Goal: Information Seeking & Learning: Learn about a topic

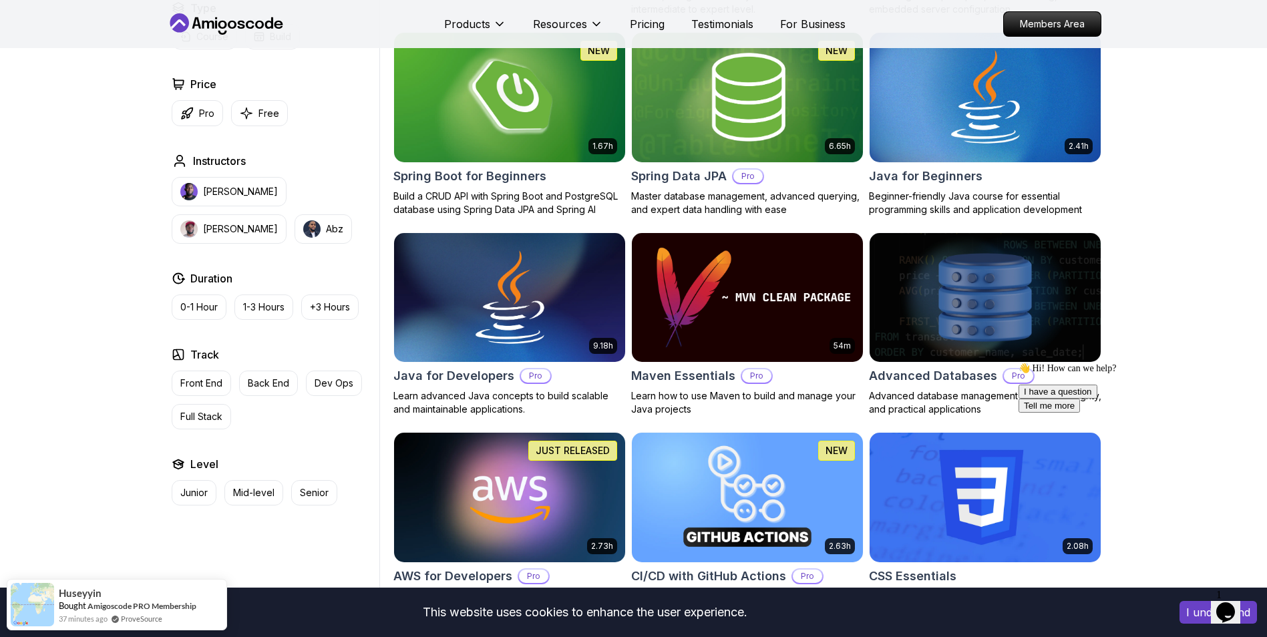
scroll to position [534, 0]
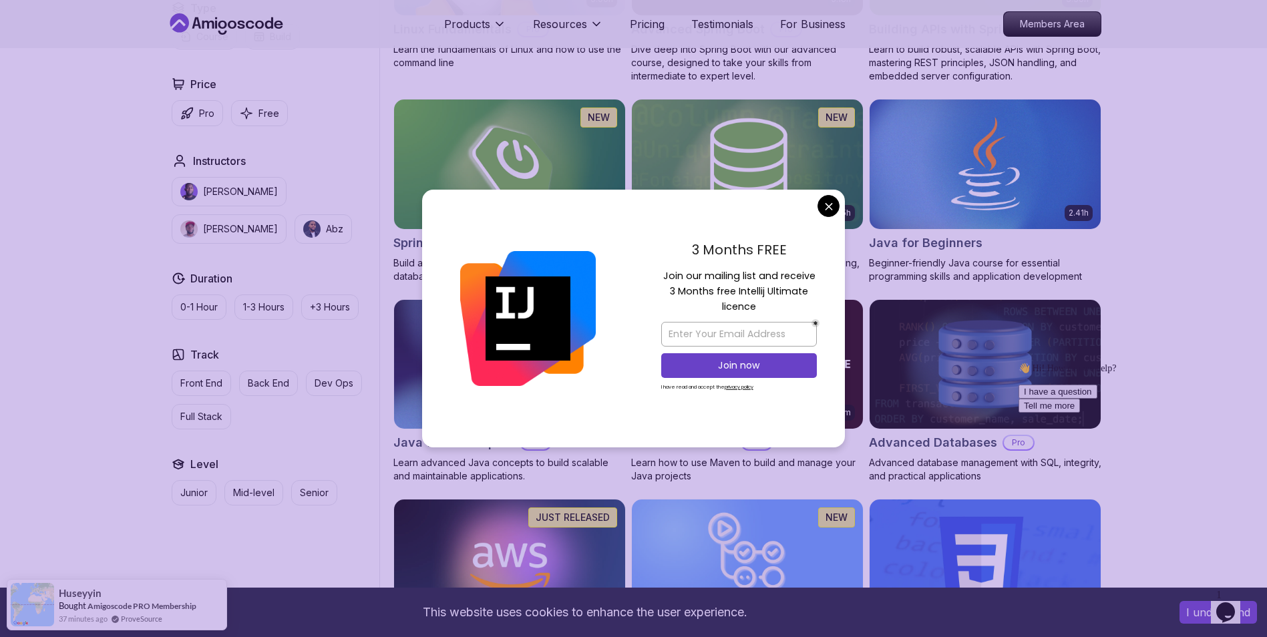
drag, startPoint x: 821, startPoint y: 206, endPoint x: 819, endPoint y: 198, distance: 9.1
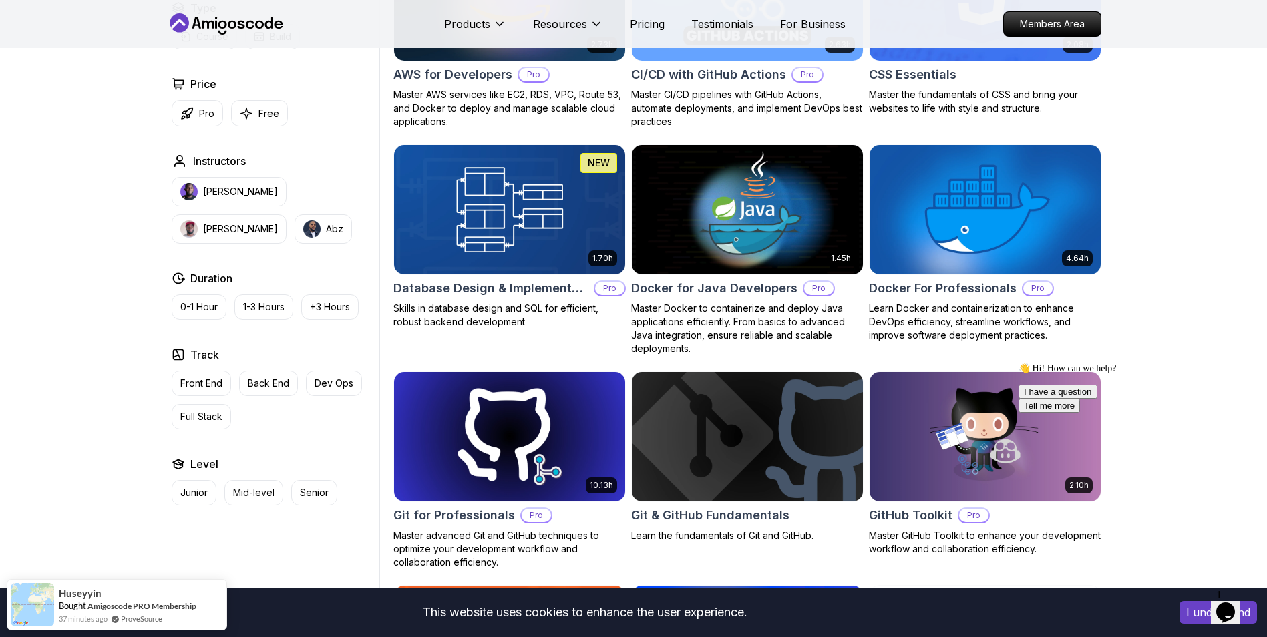
scroll to position [1202, 0]
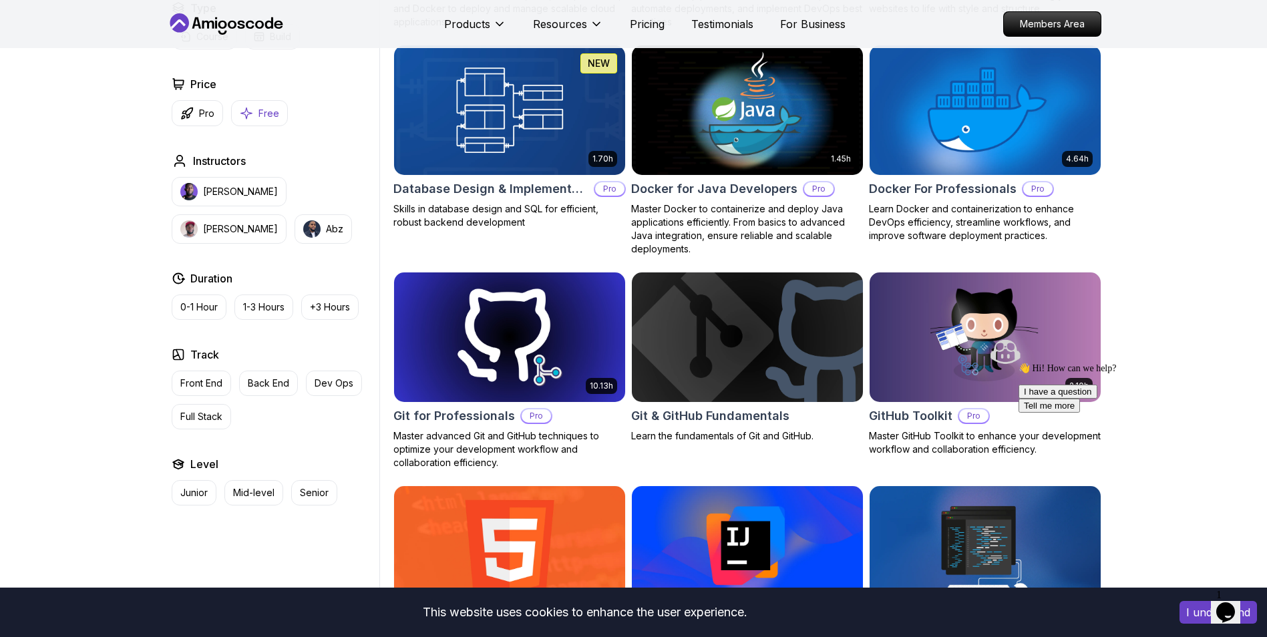
click at [250, 112] on icon "button" at bounding box center [246, 113] width 13 height 14
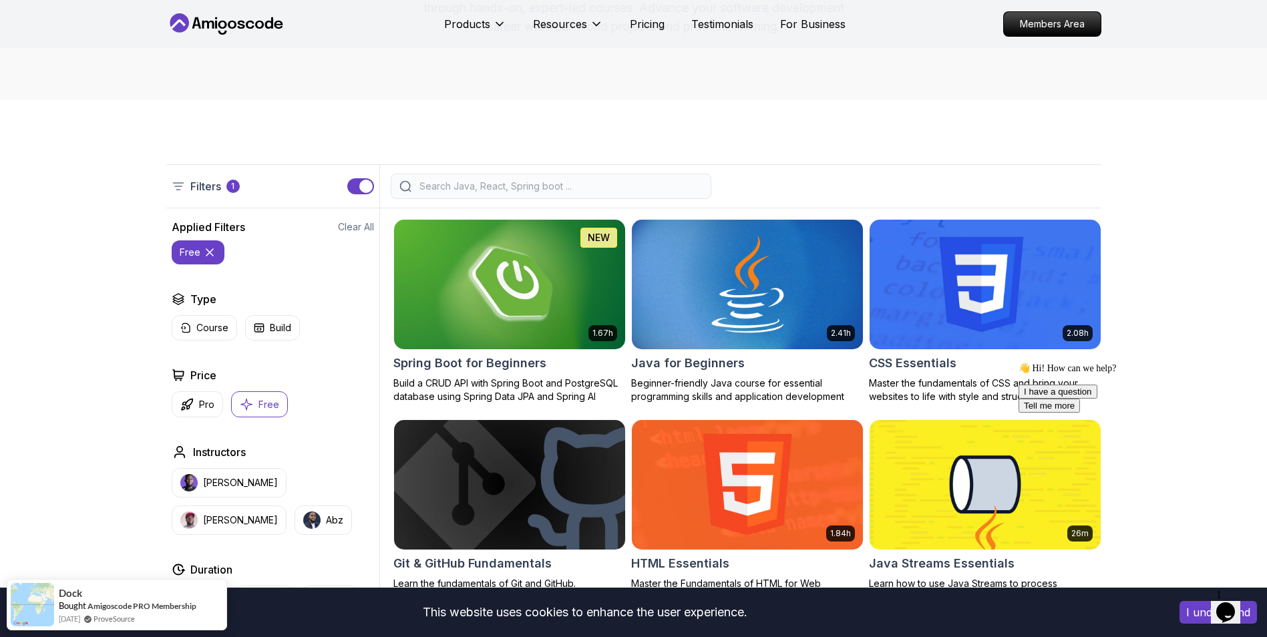
scroll to position [267, 0]
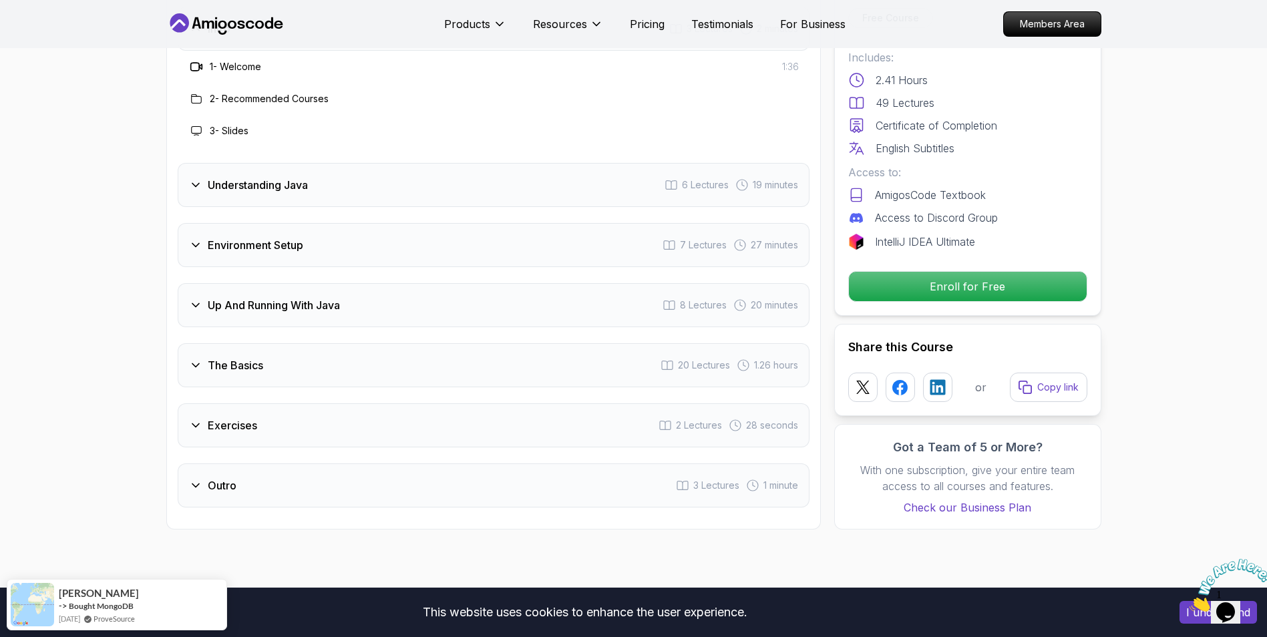
scroll to position [2003, 0]
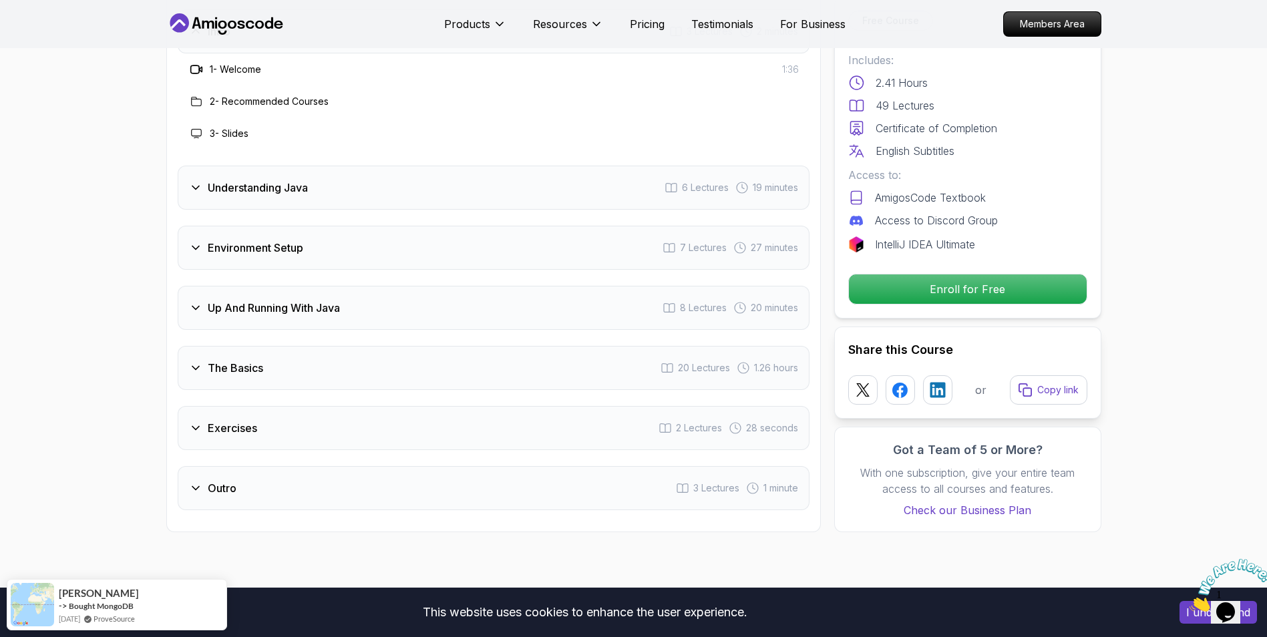
click at [201, 361] on icon at bounding box center [195, 367] width 13 height 13
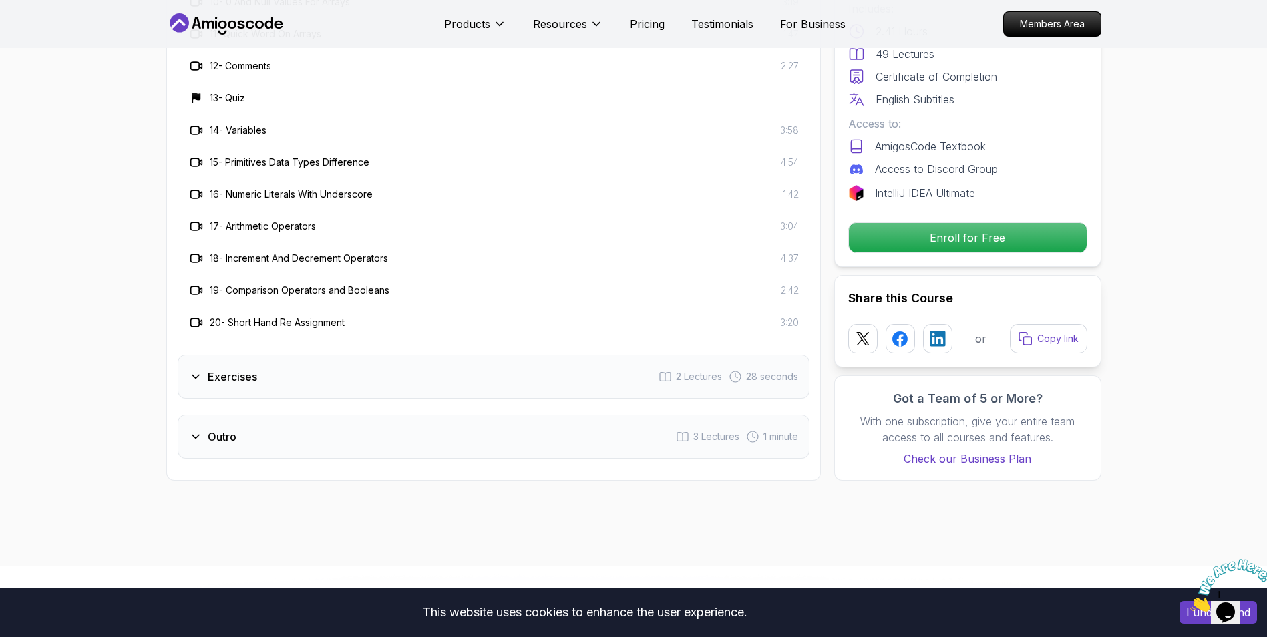
scroll to position [2604, 0]
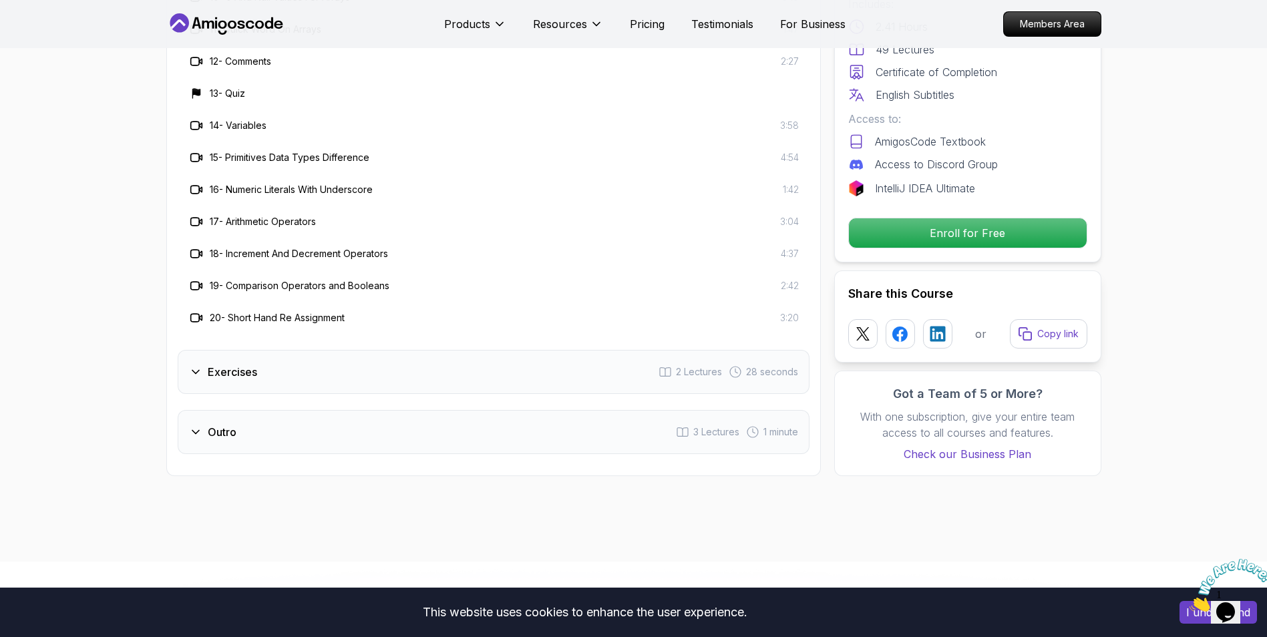
click at [199, 365] on icon at bounding box center [195, 371] width 13 height 13
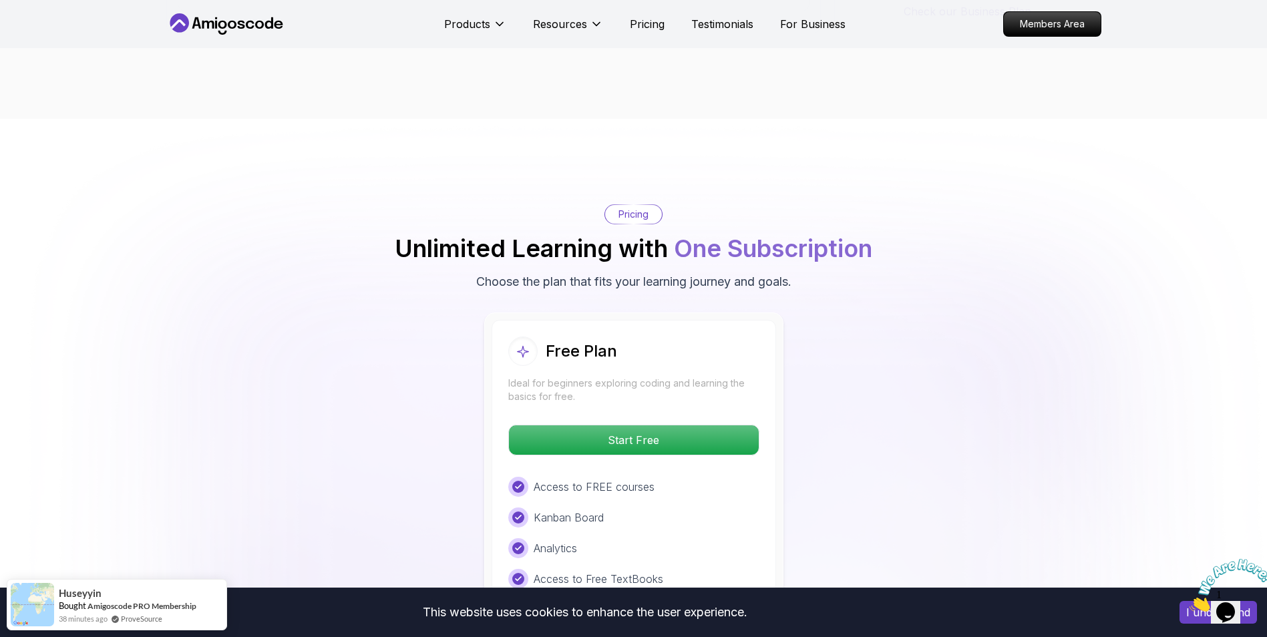
scroll to position [2404, 0]
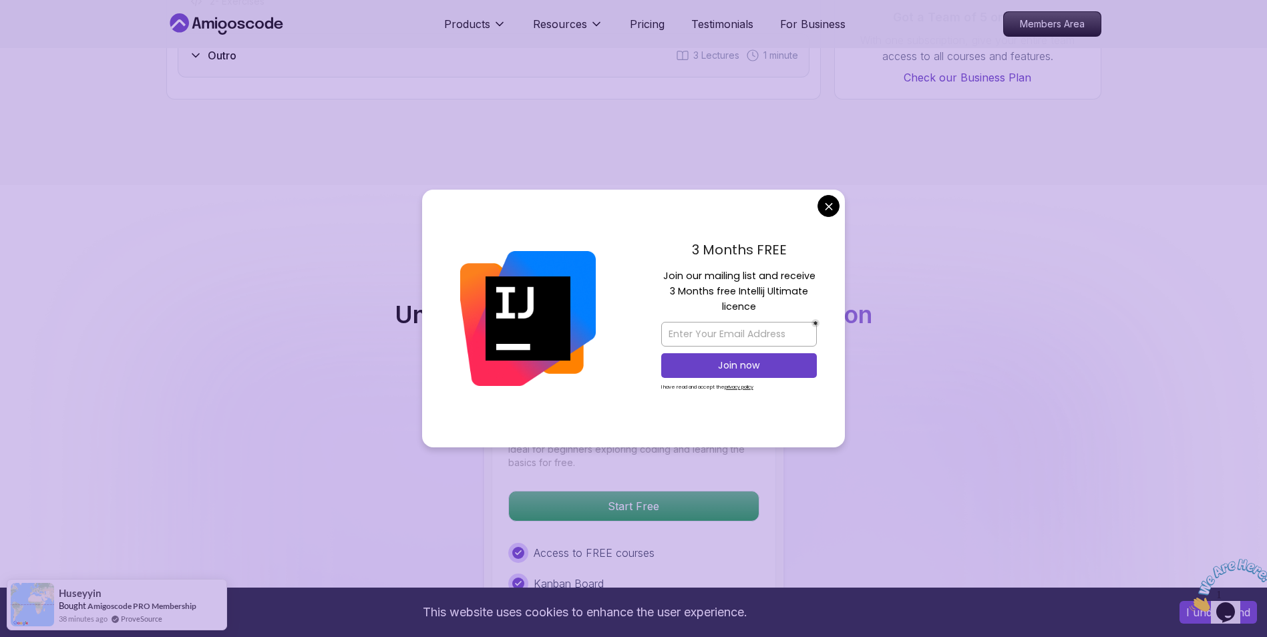
click at [809, 191] on div "3 Months FREE Join our mailing list and receive 3 Months free Intellij Ultimate…" at bounding box center [739, 319] width 212 height 258
click at [821, 202] on body "This website uses cookies to enhance the user experience. I understand Products…" at bounding box center [633, 603] width 1267 height 6015
